Goal: Information Seeking & Learning: Learn about a topic

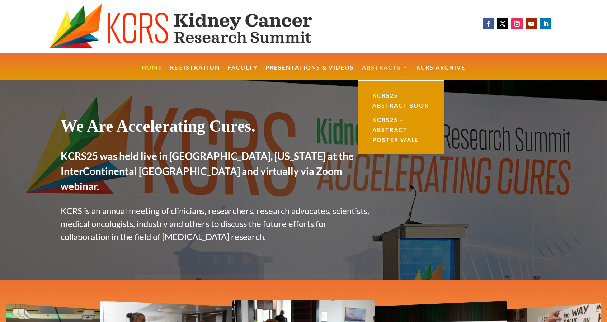
click at [384, 66] on link "Abstracts" at bounding box center [385, 72] width 46 height 15
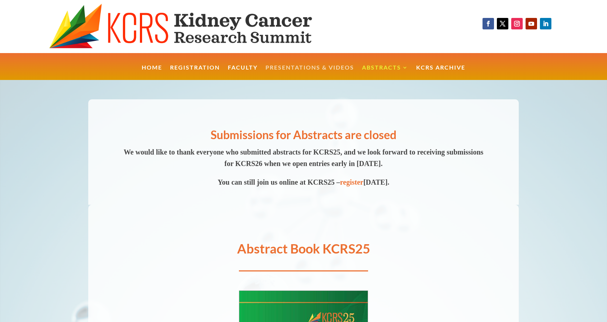
click at [315, 66] on link "Presentations & Videos" at bounding box center [309, 72] width 89 height 15
